Goal: Task Accomplishment & Management: Use online tool/utility

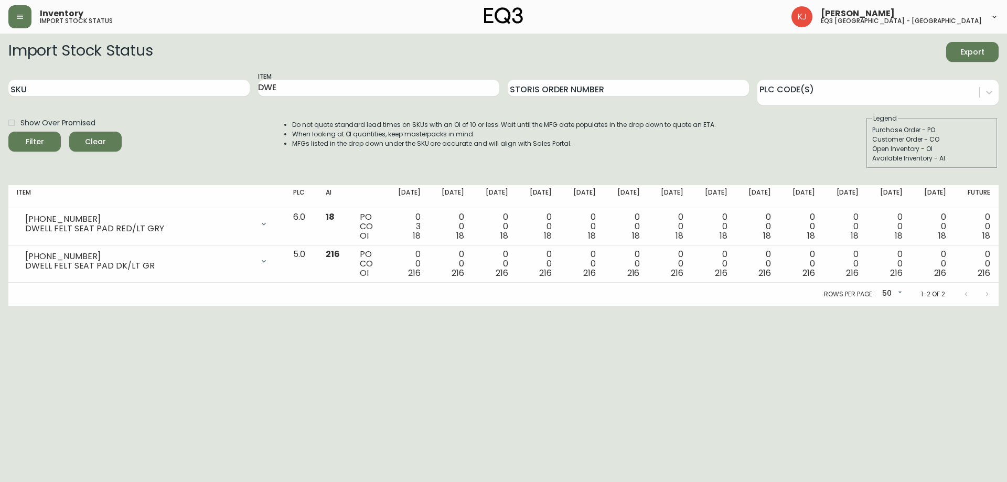
drag, startPoint x: 286, startPoint y: 90, endPoint x: 254, endPoint y: 84, distance: 32.4
click at [279, 89] on input "DWE" at bounding box center [378, 88] width 241 height 17
drag, startPoint x: 288, startPoint y: 86, endPoint x: 26, endPoint y: 82, distance: 262.4
click at [26, 82] on div "SKU Item DWE Storis Order Number PLC Code(s)" at bounding box center [503, 88] width 991 height 34
click at [28, 81] on input "SKU" at bounding box center [128, 88] width 241 height 17
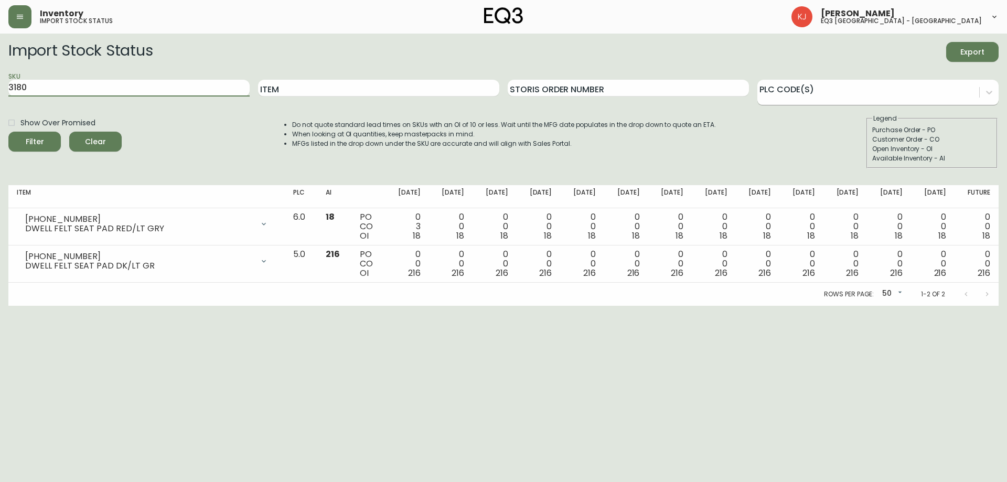
type input "3180"
click at [768, 88] on div at bounding box center [869, 91] width 222 height 16
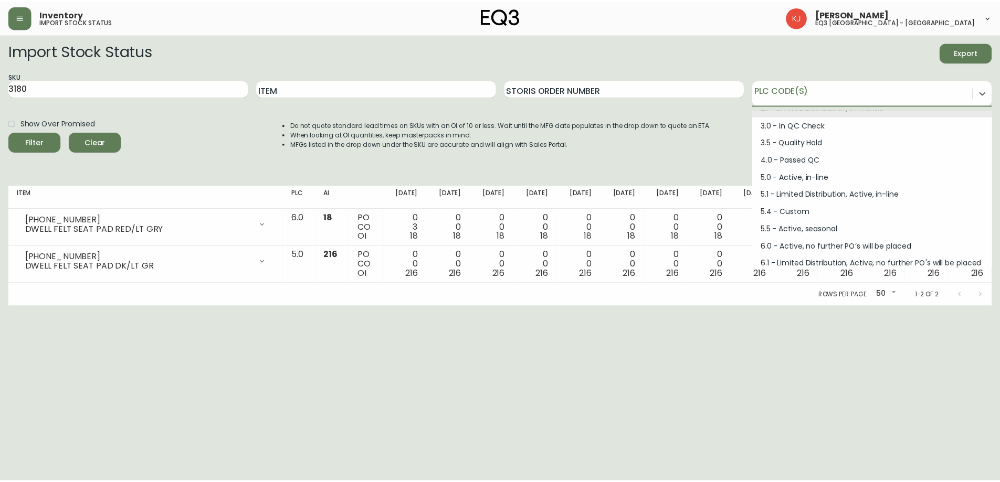
scroll to position [141, 0]
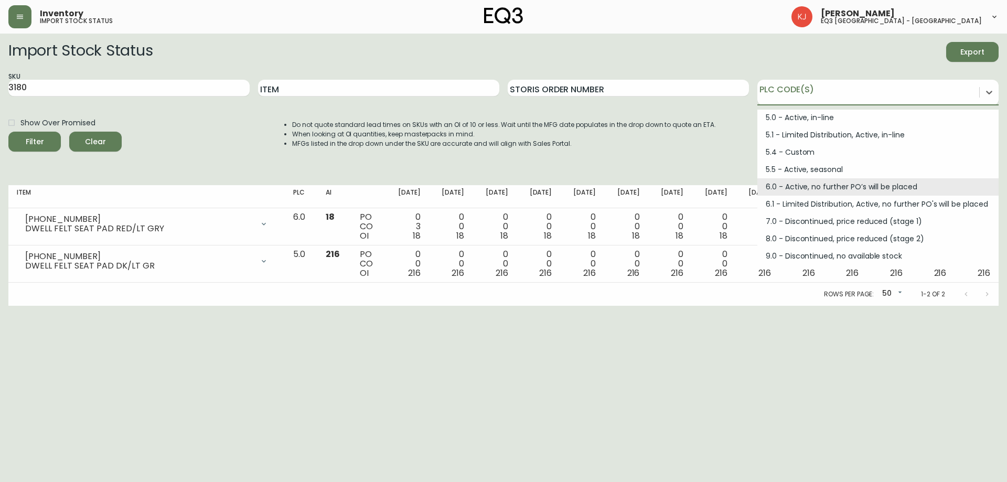
click at [800, 190] on div "6.0 - Active, no further PO’s will be placed" at bounding box center [878, 186] width 241 height 17
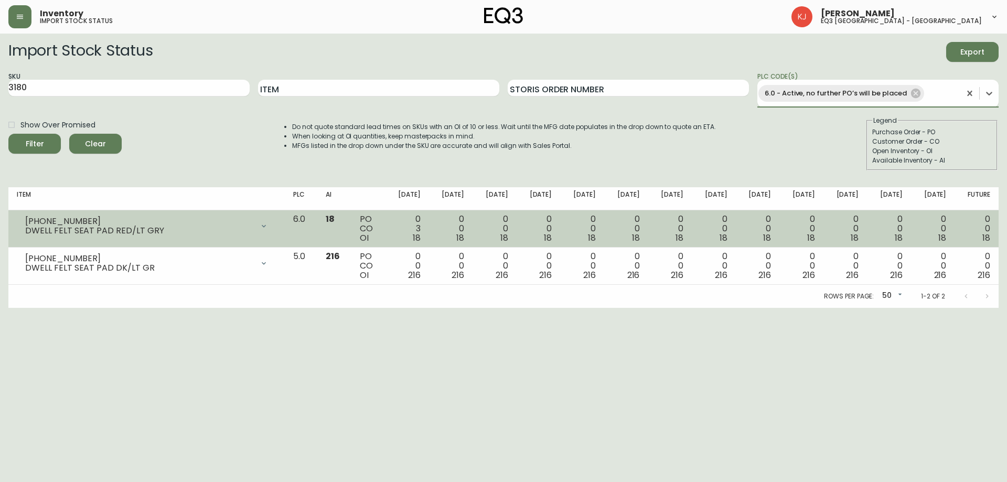
click at [8, 134] on button "Filter" at bounding box center [34, 144] width 52 height 20
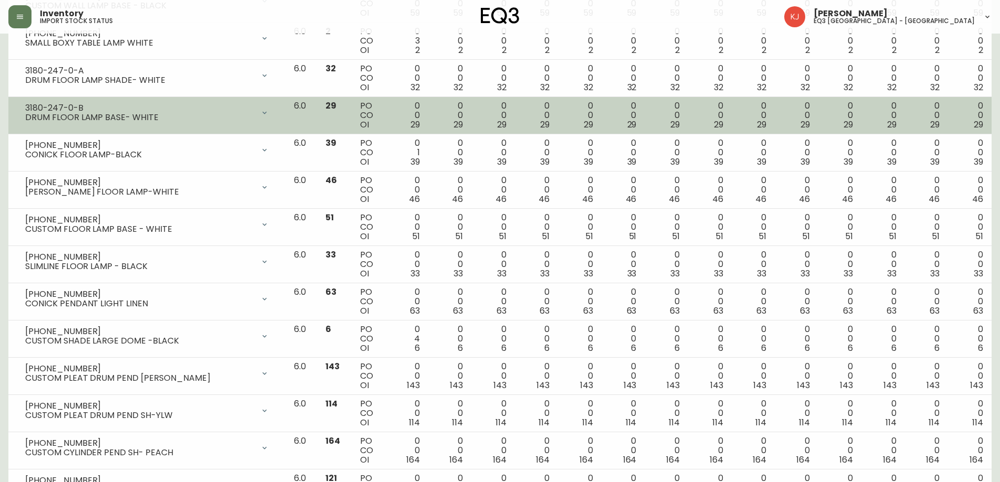
scroll to position [210, 0]
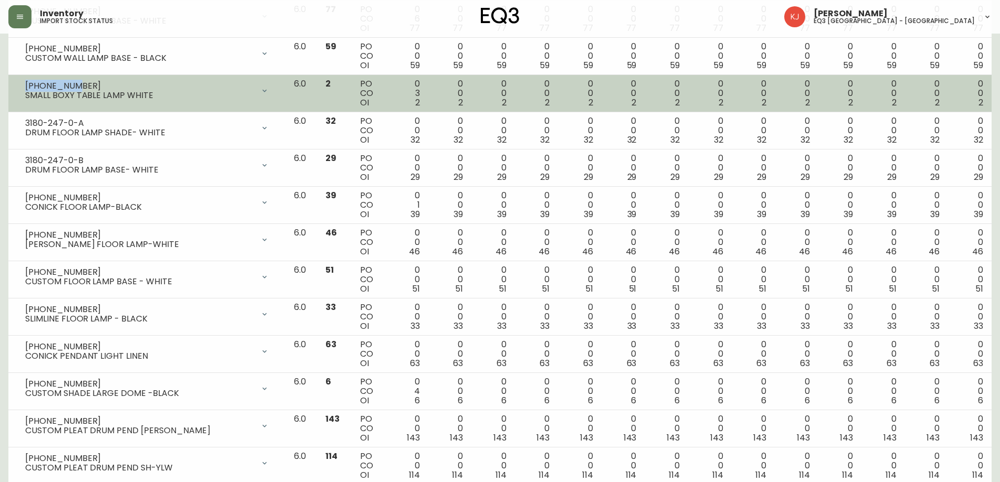
copy div "[PHONE_NUMBER]"
drag, startPoint x: 71, startPoint y: 84, endPoint x: 20, endPoint y: 88, distance: 50.5
click at [20, 88] on div "[PHONE_NUMBER] SMALL BOXY TABLE LAMP WHITE" at bounding box center [147, 90] width 260 height 23
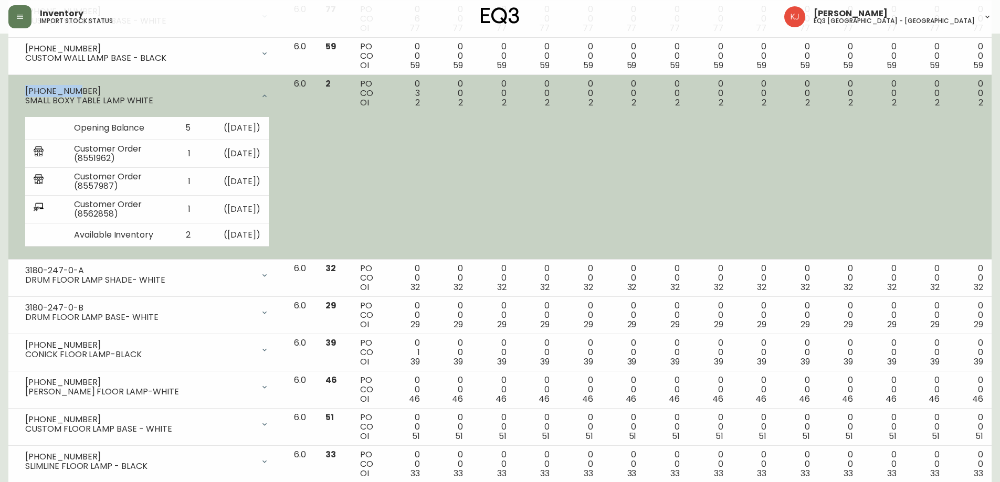
click at [118, 88] on div "[PHONE_NUMBER]" at bounding box center [139, 91] width 229 height 9
click at [269, 92] on icon at bounding box center [264, 96] width 8 height 8
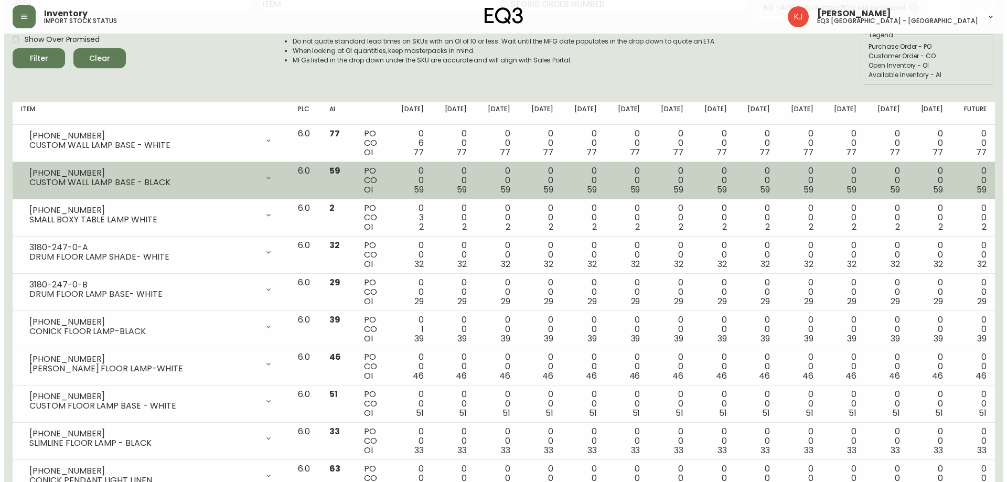
scroll to position [0, 0]
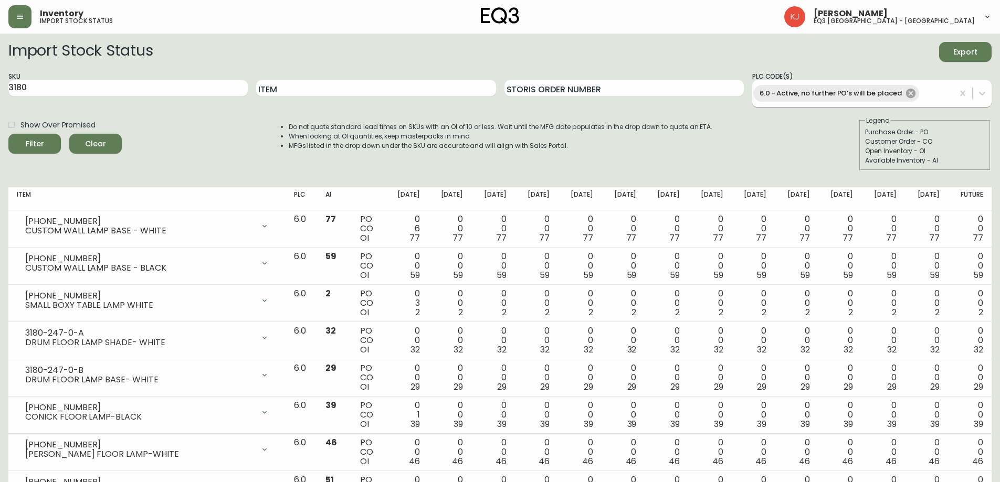
click at [907, 91] on icon at bounding box center [911, 94] width 12 height 12
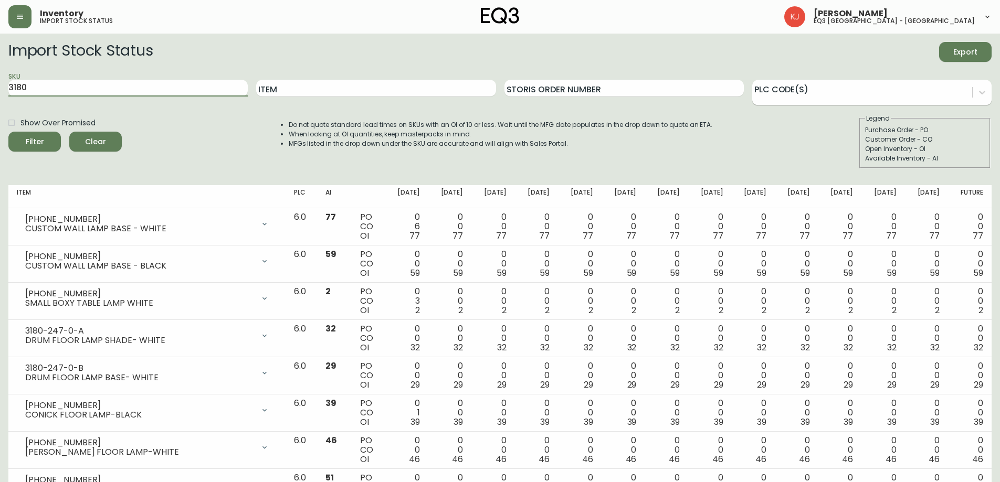
drag, startPoint x: 168, startPoint y: 86, endPoint x: 6, endPoint y: 81, distance: 162.2
type input "BOXY"
click at [8, 132] on button "Filter" at bounding box center [34, 142] width 52 height 20
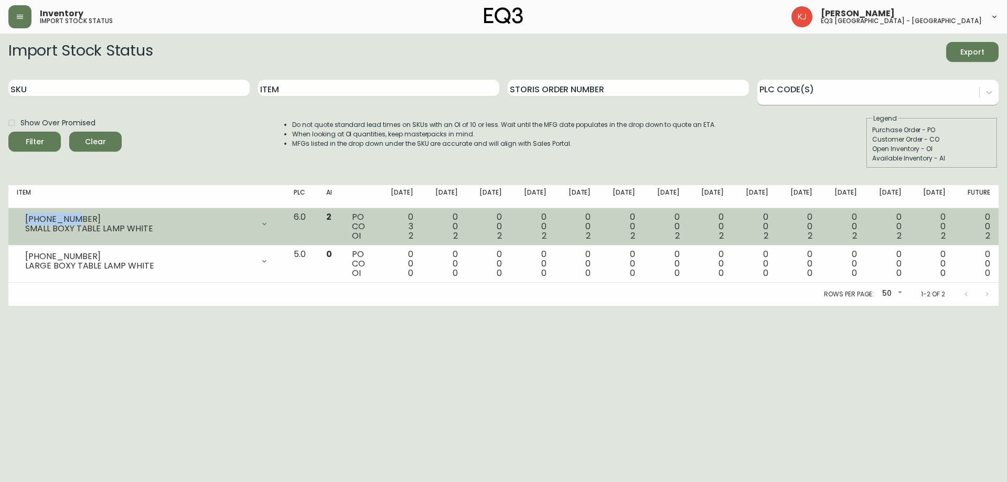
copy div "[PHONE_NUMBER]"
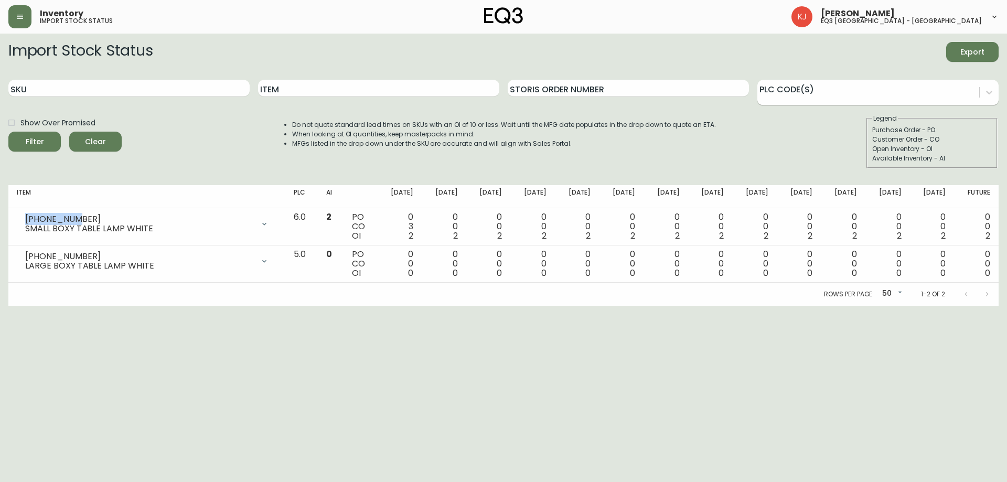
drag, startPoint x: 73, startPoint y: 219, endPoint x: 172, endPoint y: 384, distance: 192.0
click at [22, 214] on div "[PHONE_NUMBER] SMALL BOXY TABLE LAMP WHITE" at bounding box center [147, 224] width 260 height 23
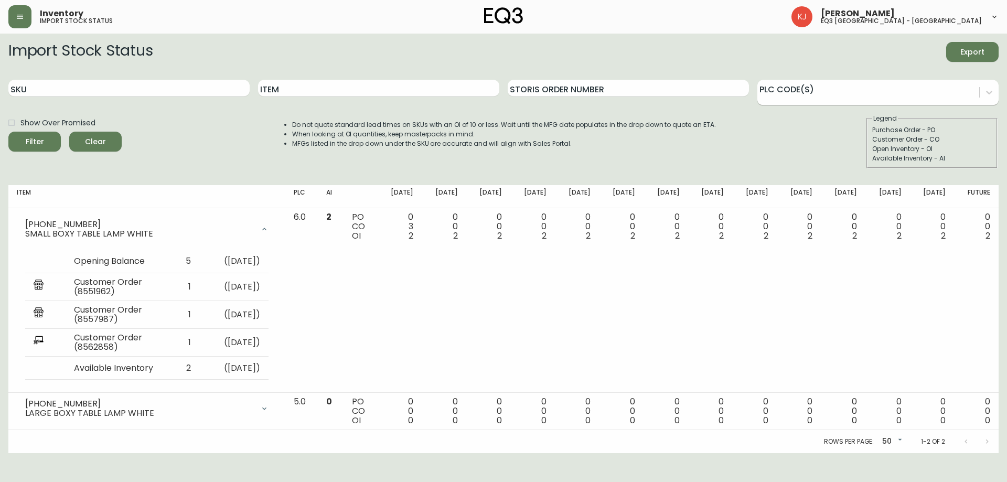
click at [761, 130] on div "Show Over Promised Filter Clear Do not quote standard lead times on SKUs with a…" at bounding box center [503, 141] width 991 height 55
click at [17, 20] on icon "button" at bounding box center [20, 17] width 8 height 8
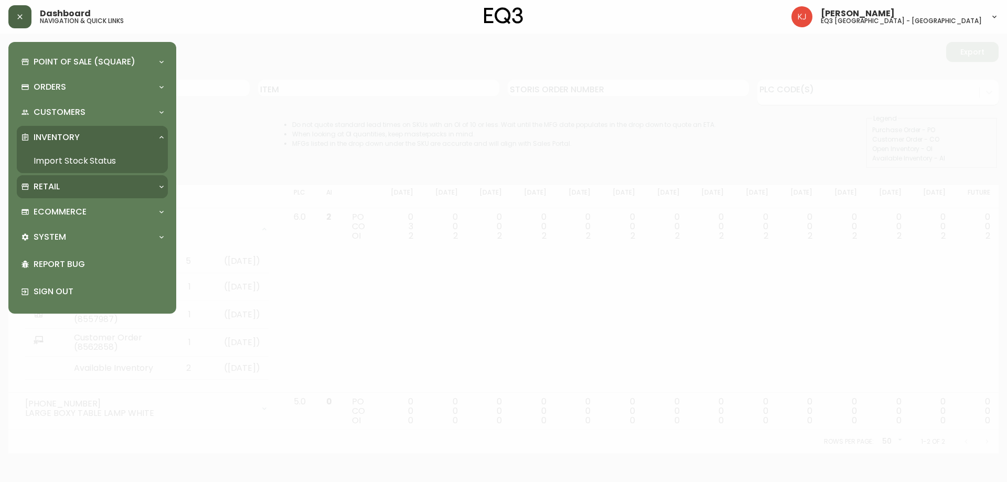
click at [46, 189] on p "Retail" at bounding box center [47, 187] width 26 height 12
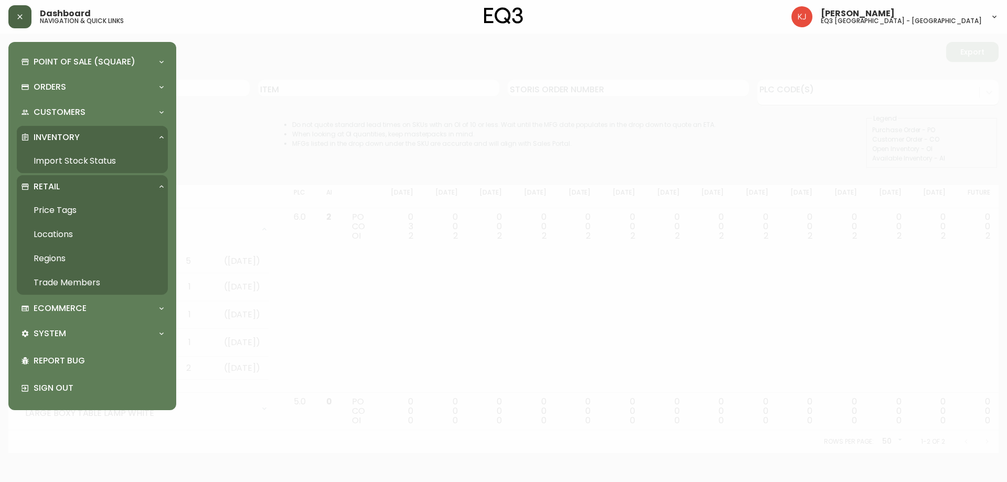
click at [50, 209] on link "Price Tags" at bounding box center [92, 210] width 151 height 24
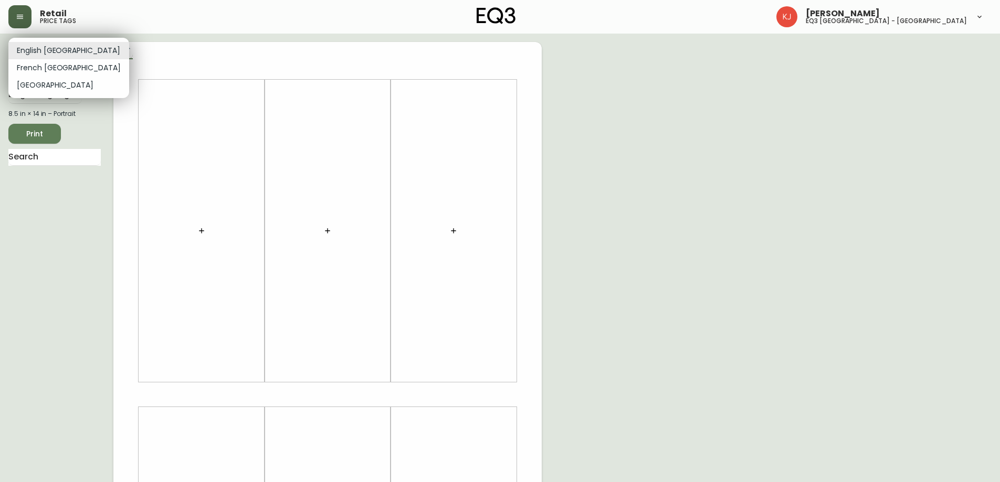
click at [54, 48] on body "Retail price tags [PERSON_NAME] eq3 [GEOGRAPHIC_DATA] - [GEOGRAPHIC_DATA] Engli…" at bounding box center [500, 373] width 1000 height 747
click at [47, 66] on li "French [GEOGRAPHIC_DATA]" at bounding box center [68, 67] width 121 height 17
type input "fr_CA"
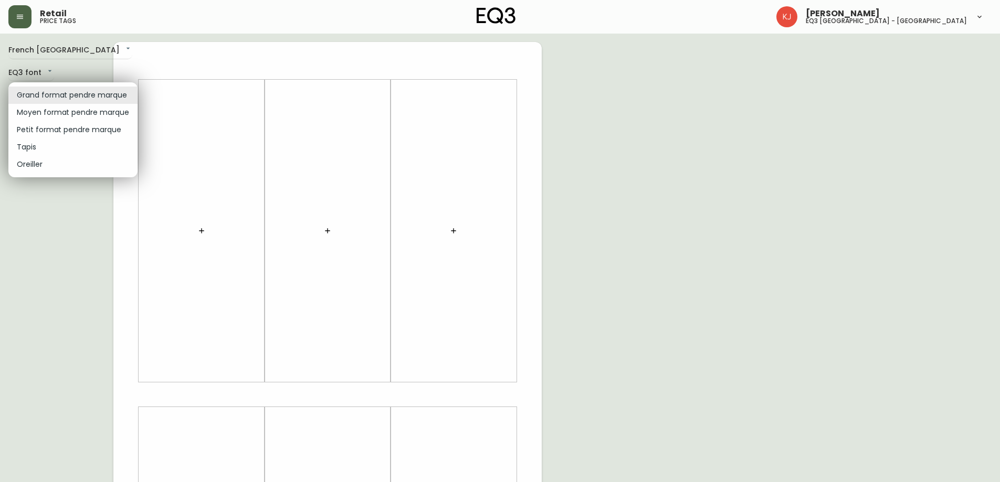
click at [35, 97] on body "Retail price tags [PERSON_NAME] eq3 [GEOGRAPHIC_DATA] - [GEOGRAPHIC_DATA] [GEOG…" at bounding box center [500, 373] width 1000 height 747
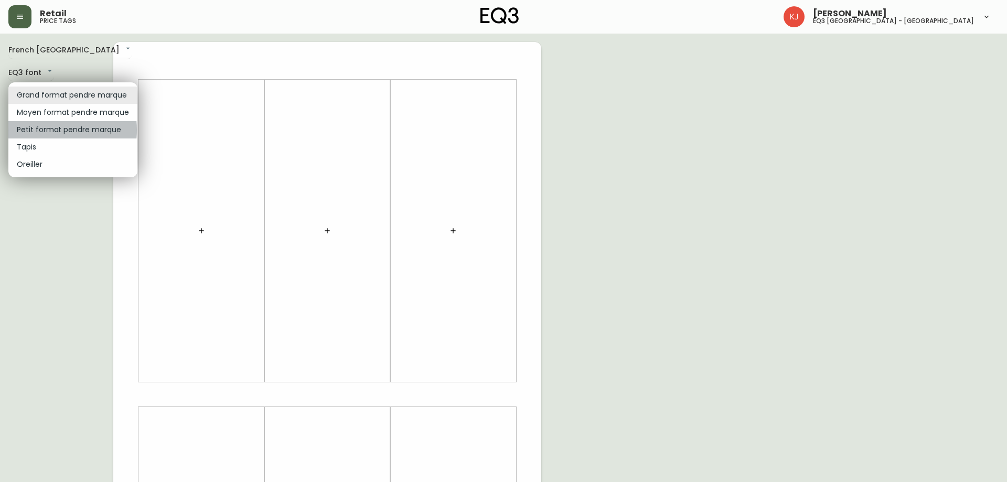
click at [36, 130] on li "Petit format pendre marque" at bounding box center [72, 129] width 129 height 17
type input "small"
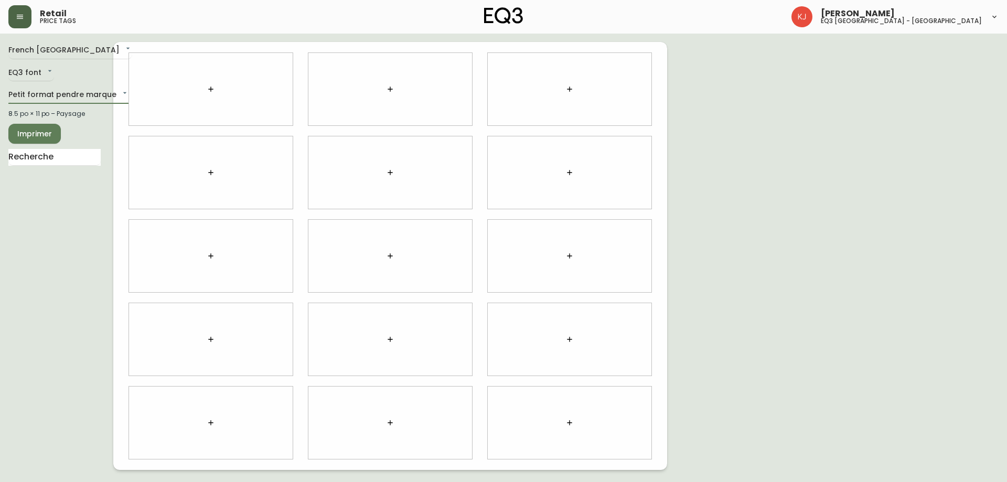
click at [392, 169] on icon "button" at bounding box center [390, 172] width 8 height 8
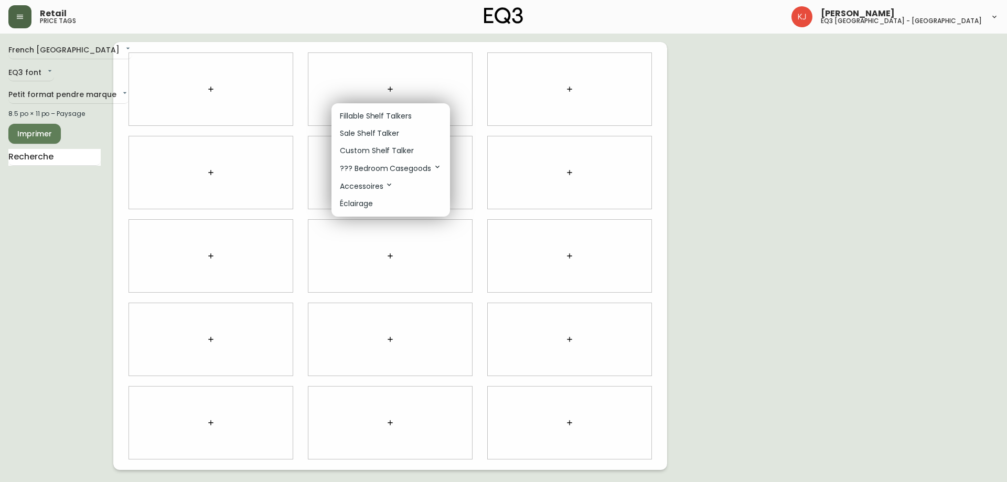
click at [382, 132] on p "Sale Shelf Talker" at bounding box center [369, 133] width 59 height 11
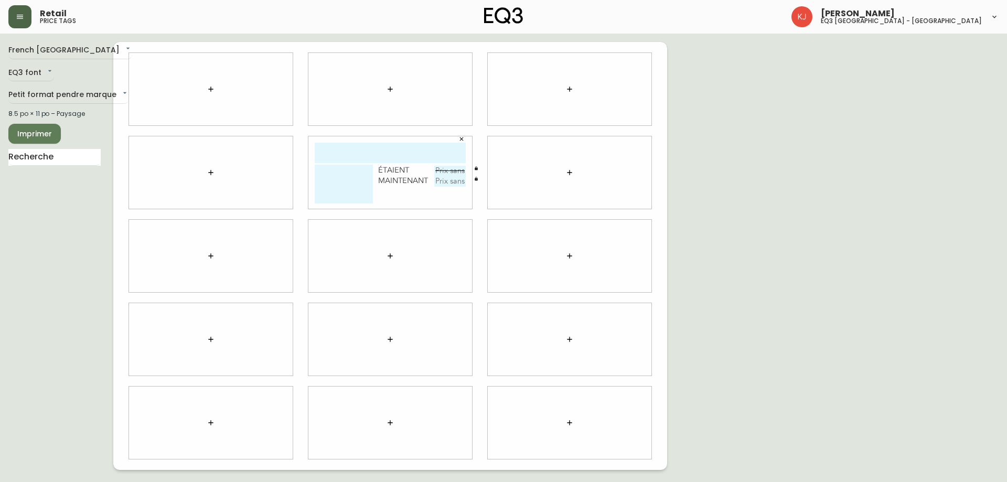
click at [383, 154] on input "text" at bounding box center [390, 153] width 151 height 20
type input "BOXY"
type textarea "PETITE DEMONSTRATEUR"
type input "99,99$"
type input "50$"
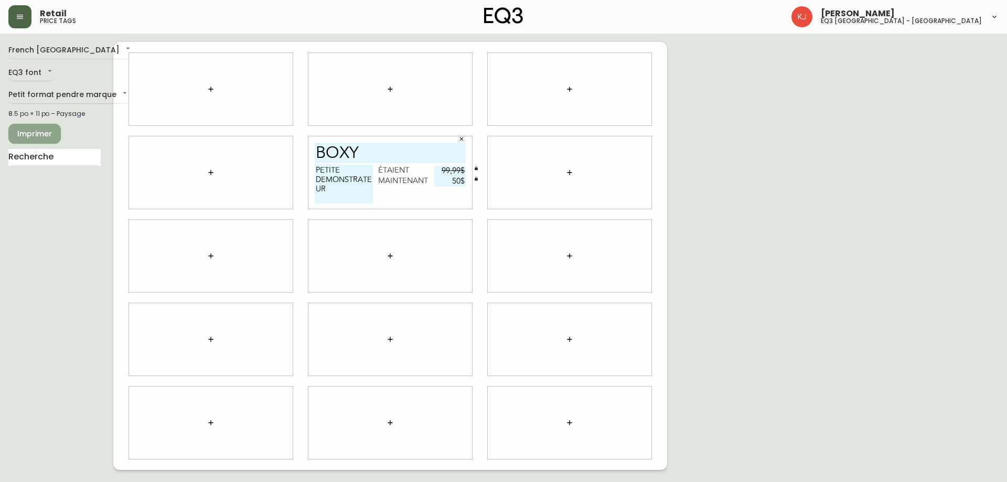
click at [39, 129] on span "Imprimer" at bounding box center [35, 134] width 36 height 13
click at [38, 139] on span "Imprimer" at bounding box center [35, 134] width 36 height 13
click at [43, 132] on span "Imprimer" at bounding box center [35, 134] width 36 height 13
click at [20, 133] on span "Imprimer" at bounding box center [35, 134] width 36 height 13
click at [50, 14] on span "Retail" at bounding box center [53, 13] width 27 height 8
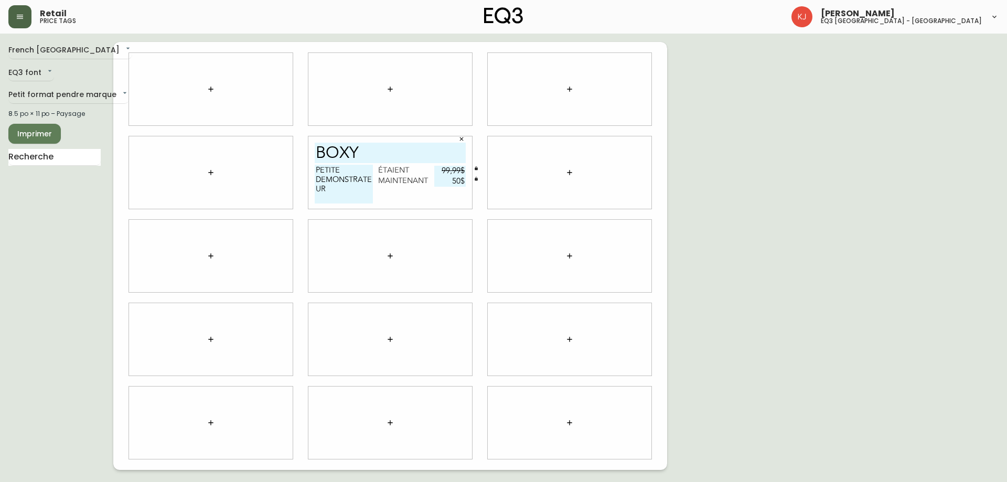
click at [25, 12] on button "button" at bounding box center [19, 16] width 23 height 23
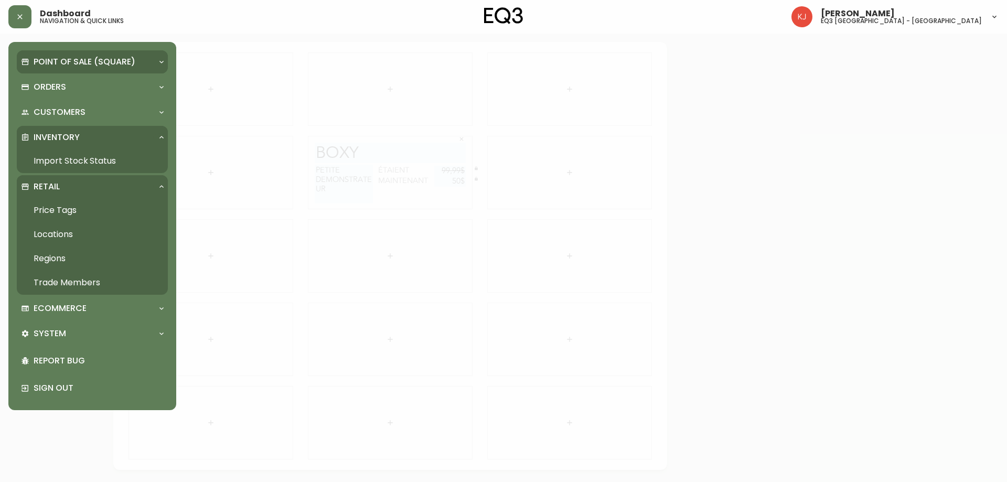
click at [34, 60] on p "Point of Sale (Square)" at bounding box center [85, 62] width 102 height 12
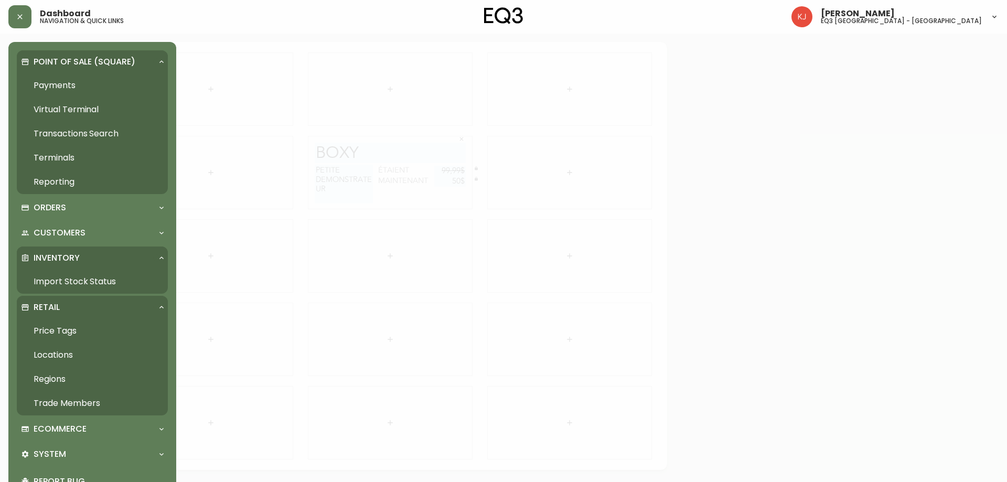
click at [45, 88] on link "Payments" at bounding box center [92, 85] width 151 height 24
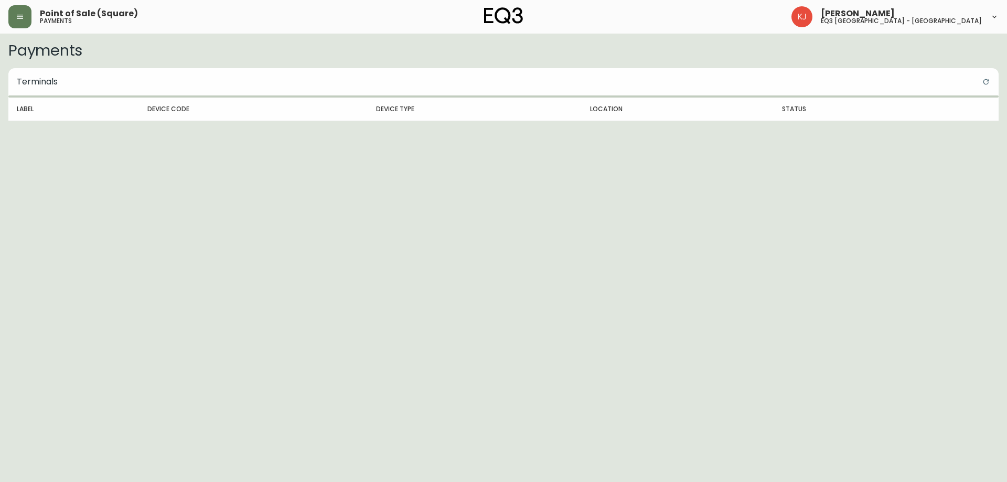
click at [59, 18] on h5 "payments" at bounding box center [56, 21] width 32 height 6
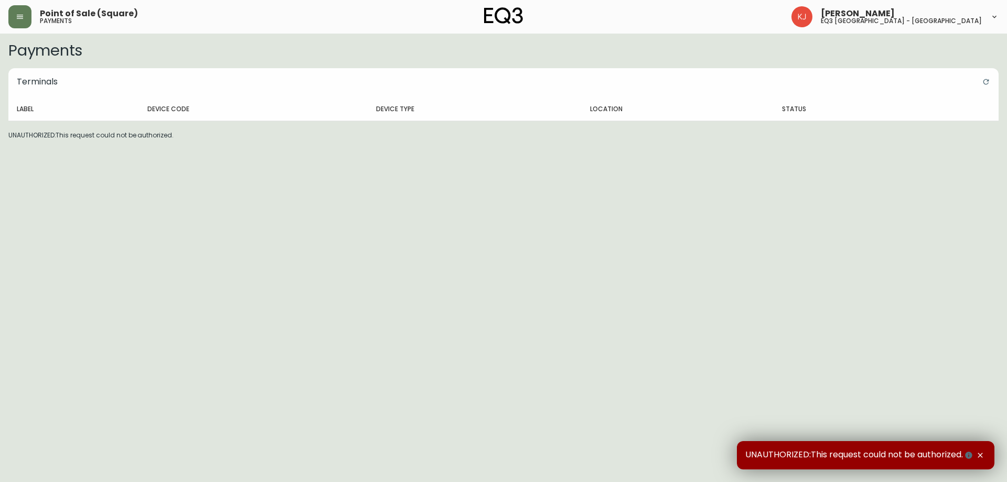
click at [58, 18] on h5 "payments" at bounding box center [56, 21] width 32 height 6
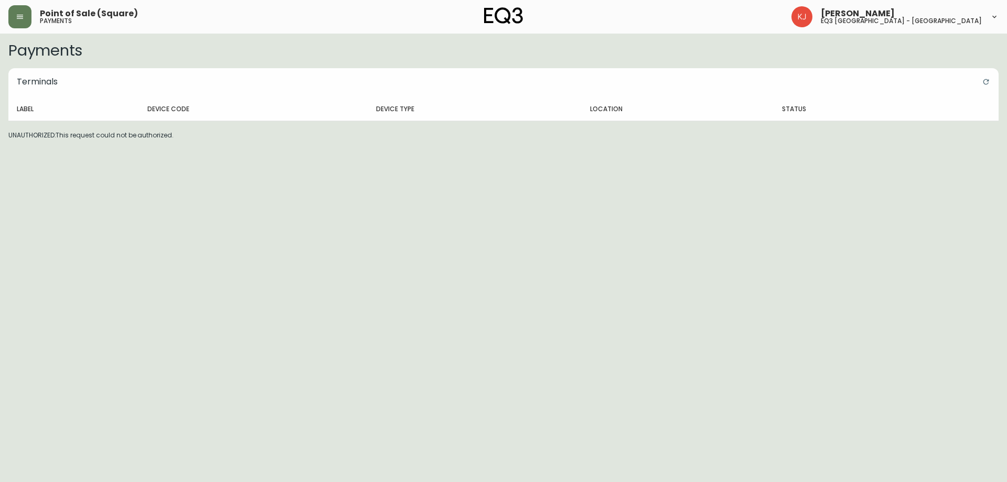
click at [45, 7] on div "Point of Sale (Square) payments" at bounding box center [173, 16] width 330 height 23
click at [20, 18] on icon "button" at bounding box center [20, 17] width 6 height 4
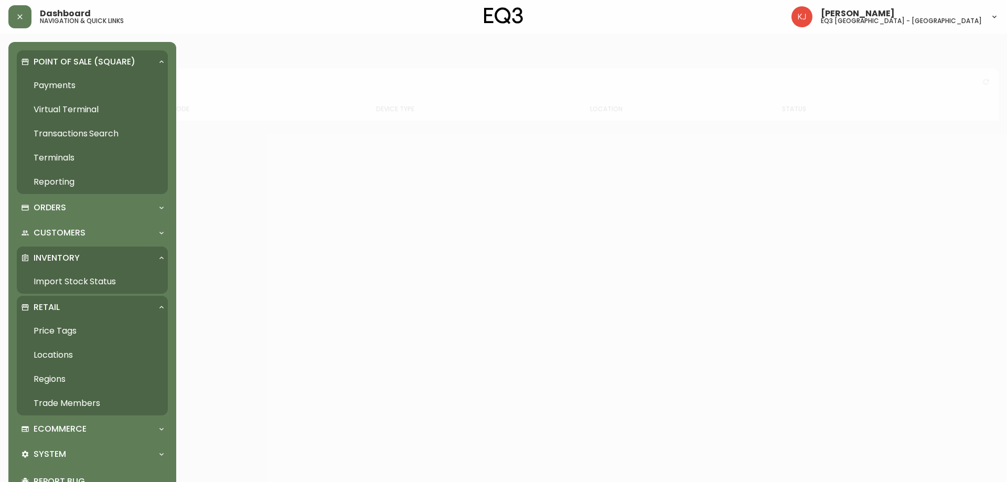
click at [67, 399] on link "Trade Members" at bounding box center [92, 403] width 151 height 24
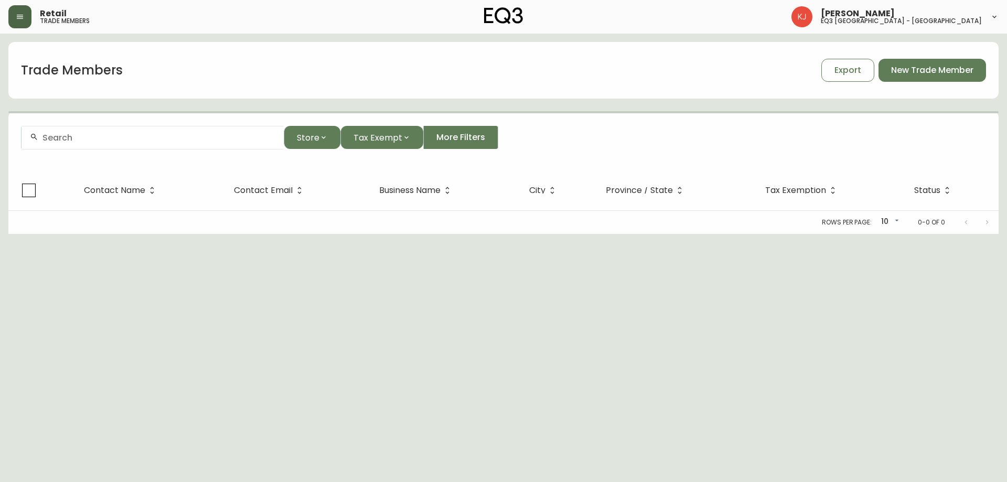
click at [11, 11] on button "button" at bounding box center [19, 16] width 23 height 23
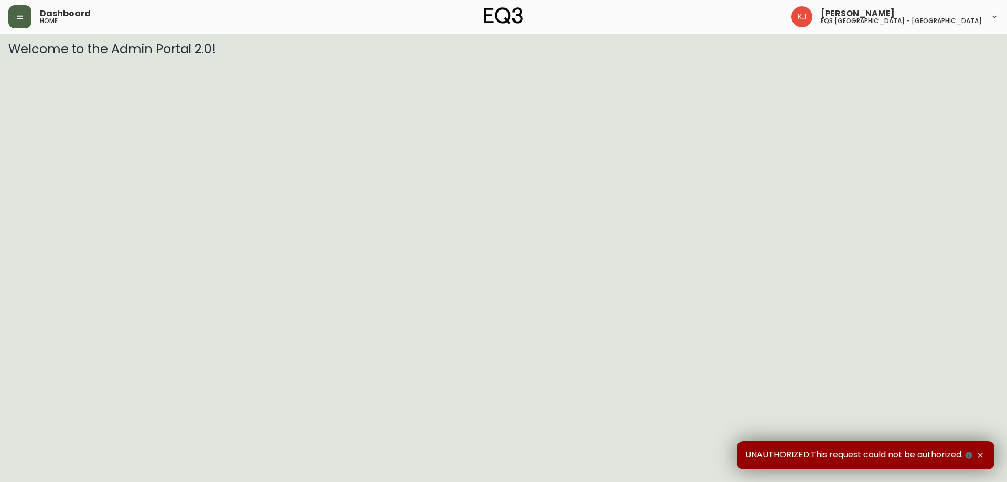
click at [16, 6] on button "button" at bounding box center [19, 16] width 23 height 23
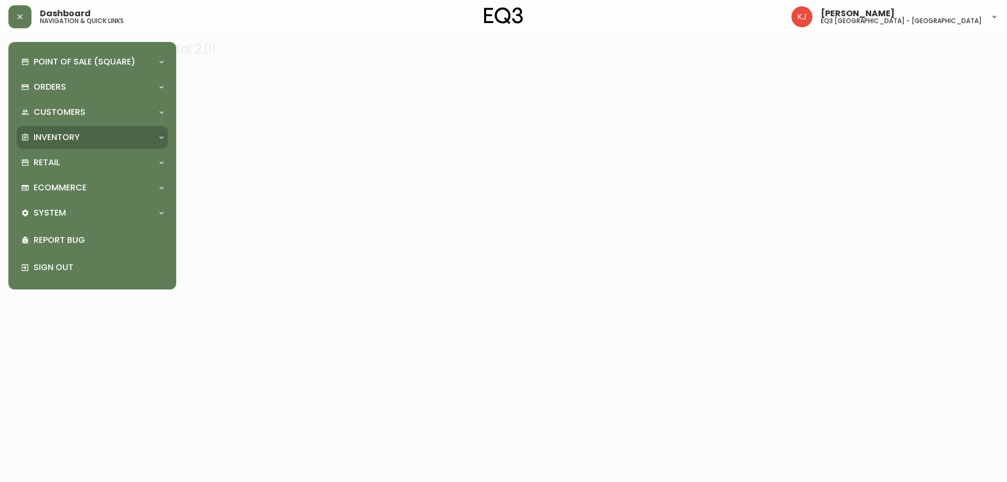
click at [45, 130] on div "Inventory" at bounding box center [92, 137] width 151 height 23
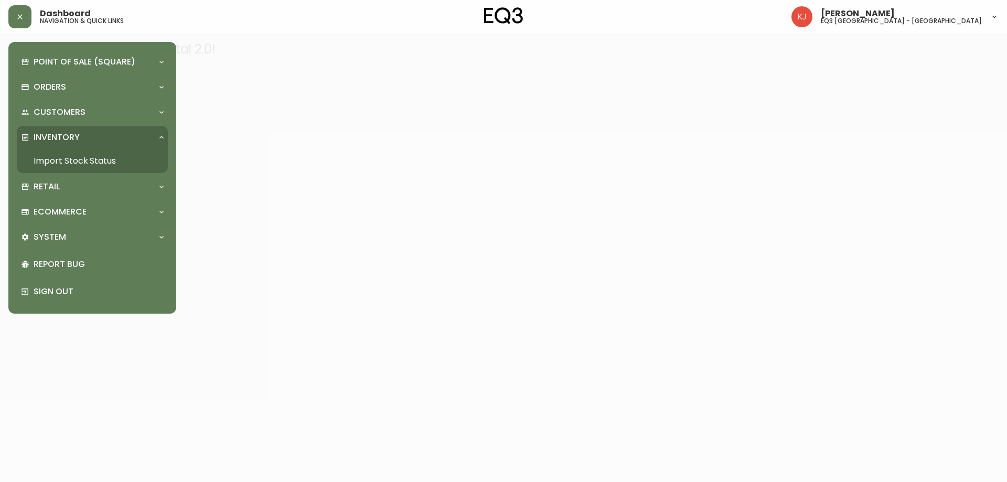
click at [56, 153] on link "Import Stock Status" at bounding box center [92, 161] width 151 height 24
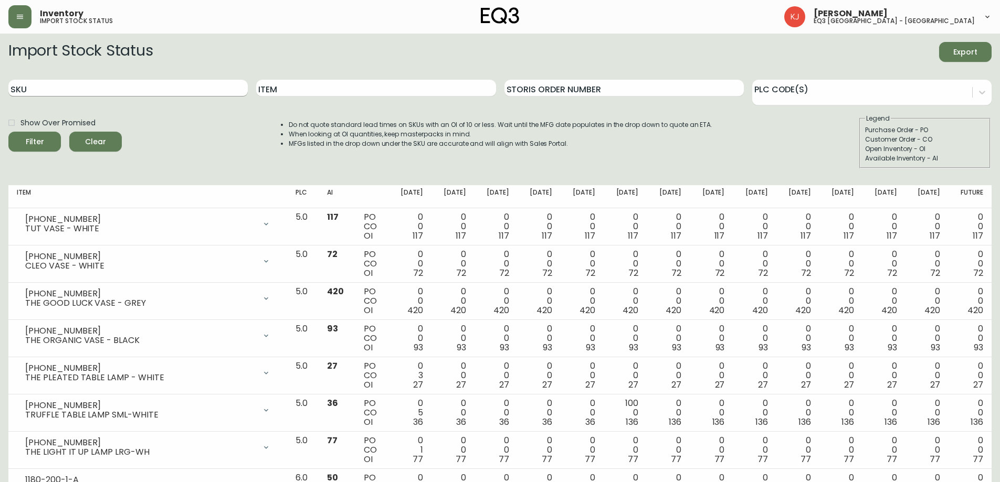
click at [173, 88] on input "SKU" at bounding box center [127, 88] width 239 height 17
type input "3180"
click at [775, 85] on div at bounding box center [862, 91] width 220 height 16
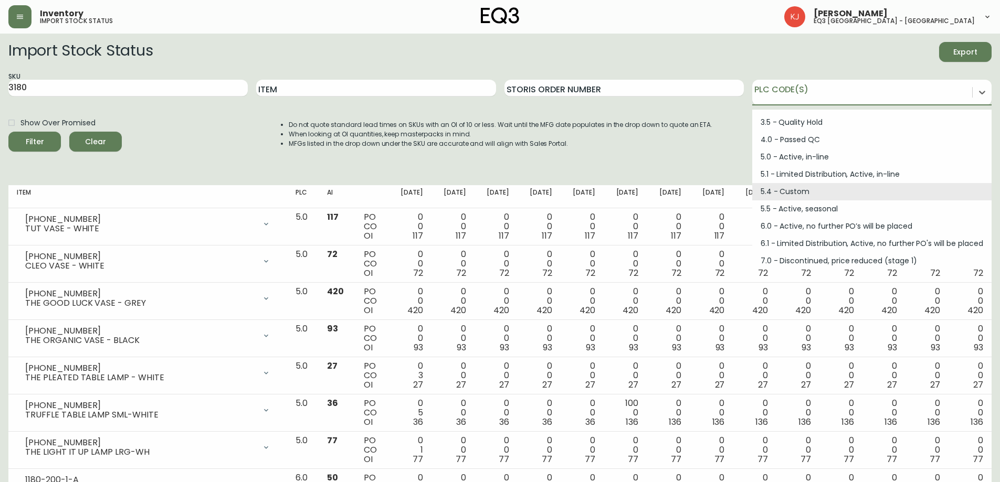
scroll to position [141, 0]
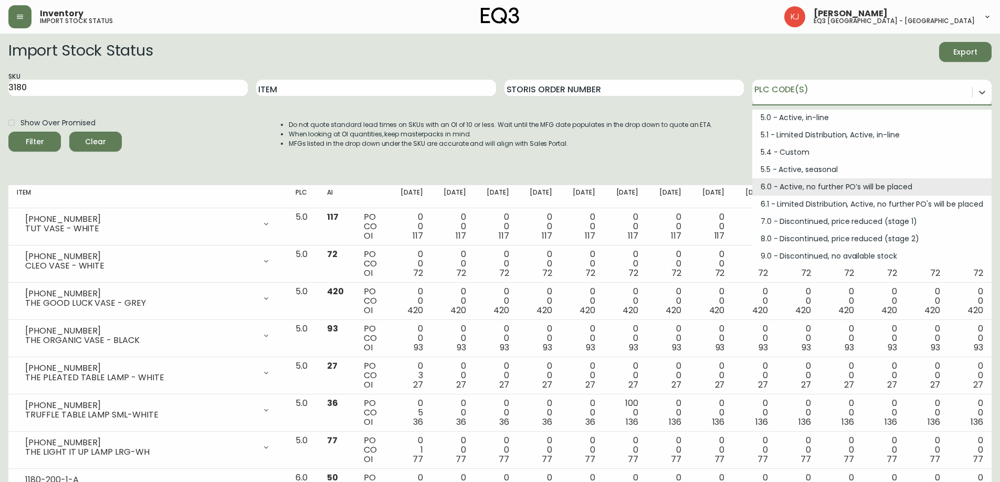
click at [793, 182] on div "6.0 - Active, no further PO’s will be placed" at bounding box center [871, 186] width 239 height 17
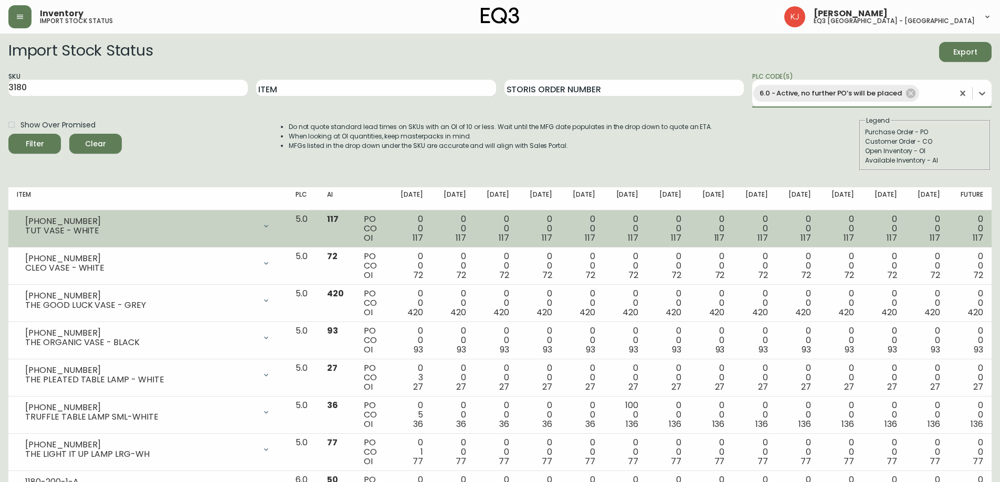
click at [8, 134] on button "Filter" at bounding box center [34, 144] width 52 height 20
